Goal: Task Accomplishment & Management: Use online tool/utility

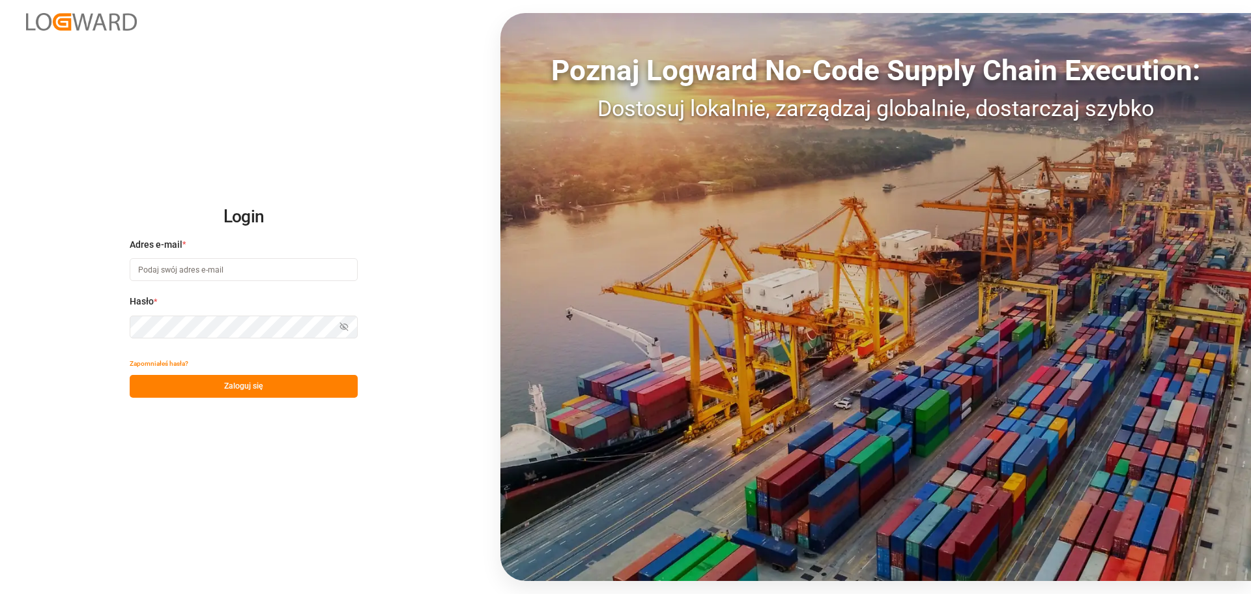
type input "info@everest-transport.pl"
drag, startPoint x: 231, startPoint y: 387, endPoint x: 298, endPoint y: 367, distance: 69.5
click at [233, 386] on font "Zaloguj się" at bounding box center [243, 385] width 39 height 9
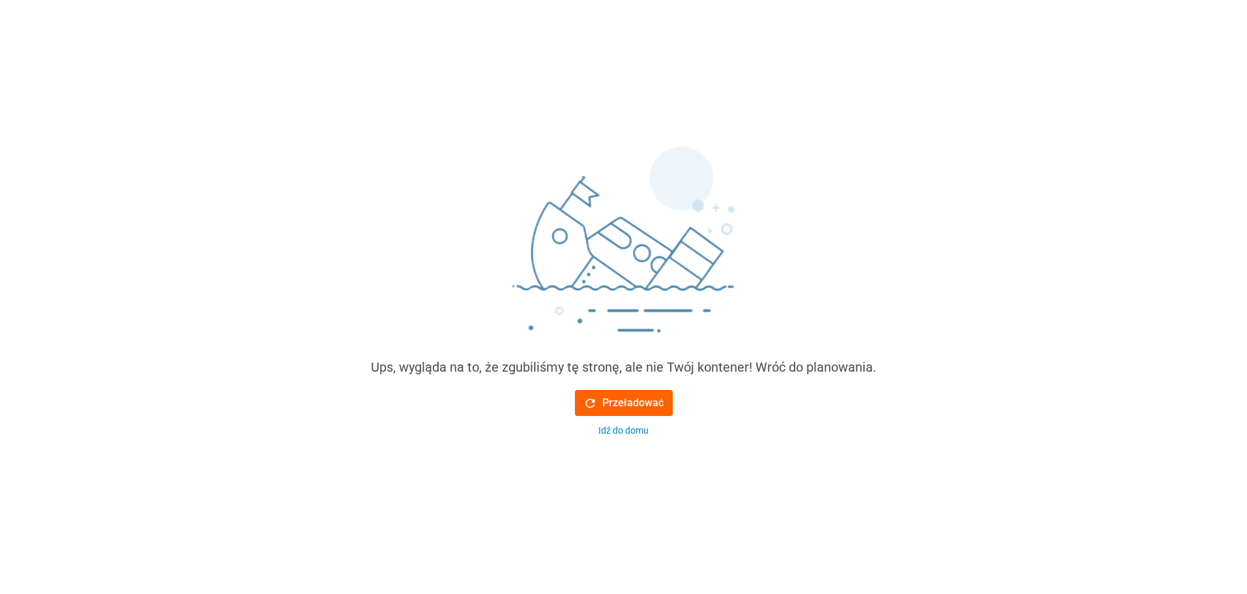
click at [655, 411] on font "Przeładować" at bounding box center [632, 403] width 61 height 16
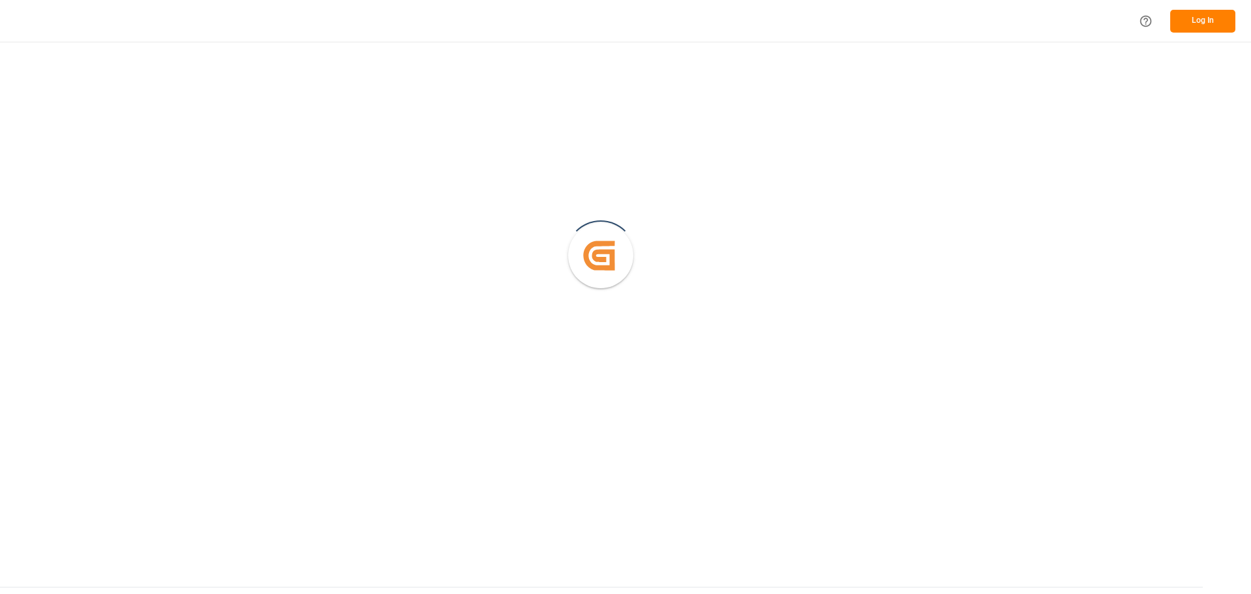
click at [1202, 23] on button "Log In" at bounding box center [1202, 21] width 65 height 23
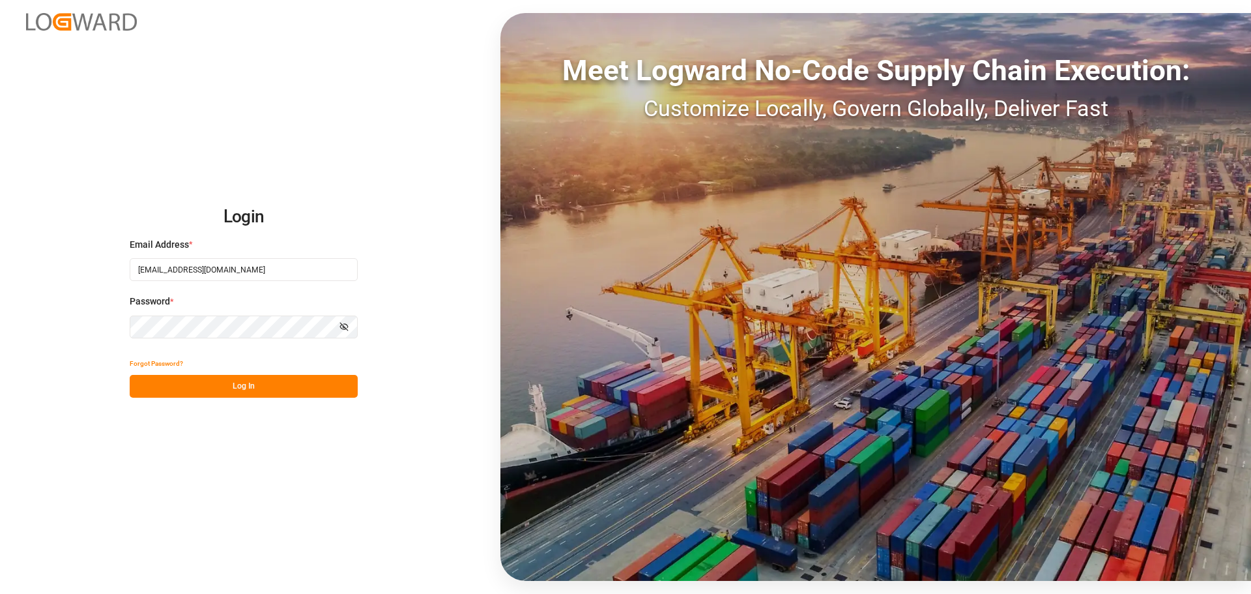
click at [297, 392] on button "Log In" at bounding box center [244, 386] width 228 height 23
